Goal: Find contact information

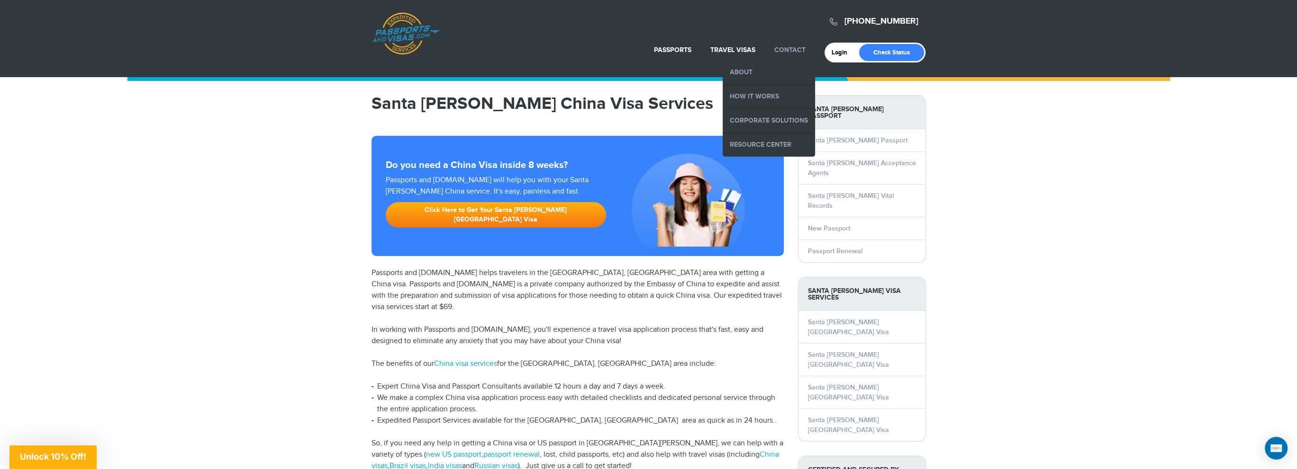
click at [781, 48] on link "Contact" at bounding box center [789, 50] width 31 height 8
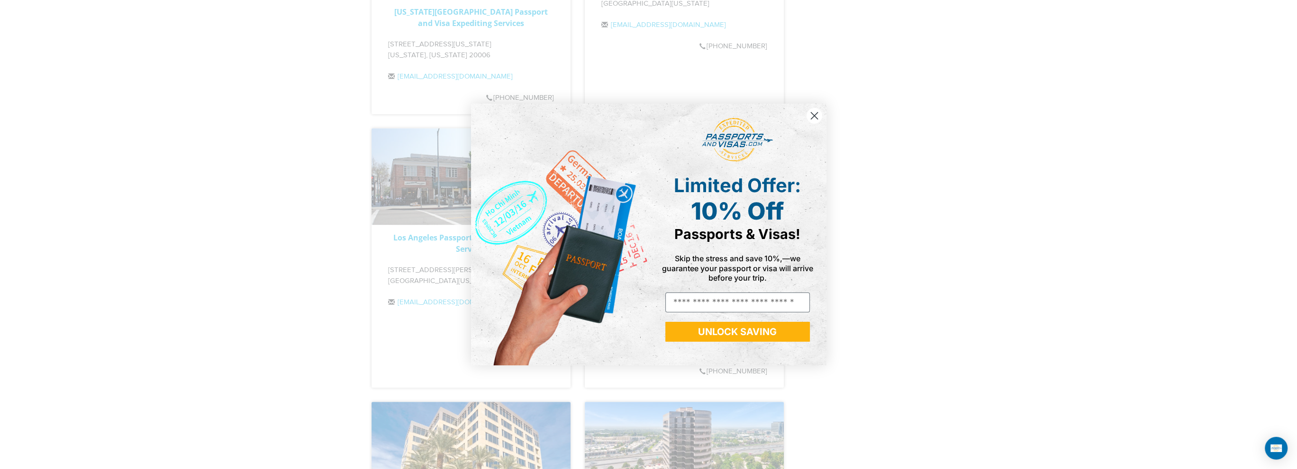
scroll to position [853, 0]
click at [812, 121] on circle "Close dialog" at bounding box center [814, 116] width 16 height 16
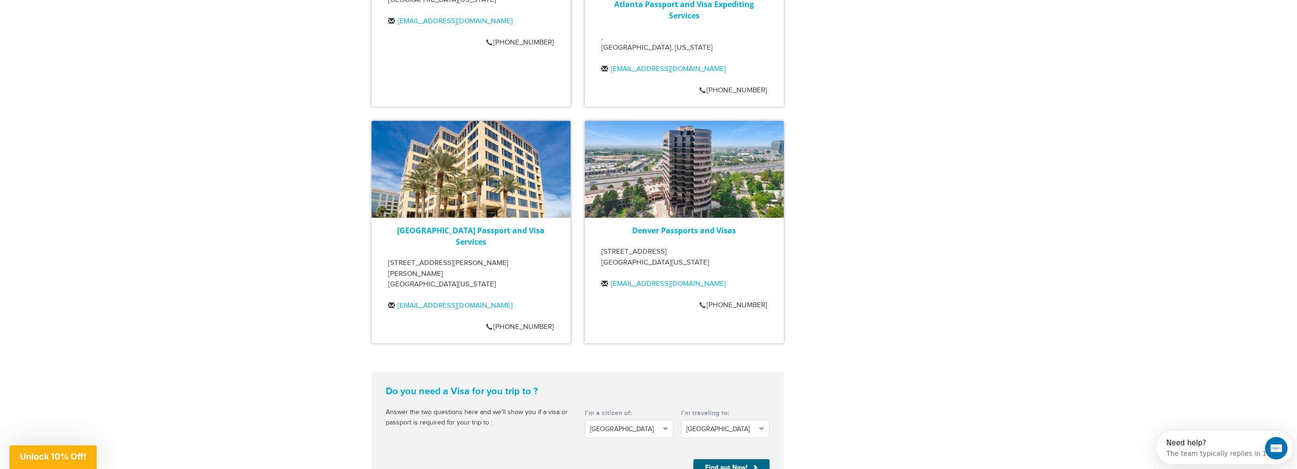
scroll to position [1042, 0]
